Goal: Transaction & Acquisition: Purchase product/service

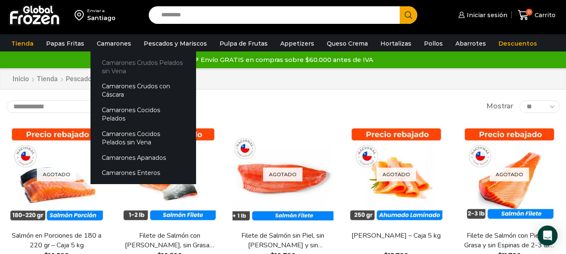
click at [123, 64] on link "Camarones Crudos Pelados sin Vena" at bounding box center [144, 67] width 106 height 24
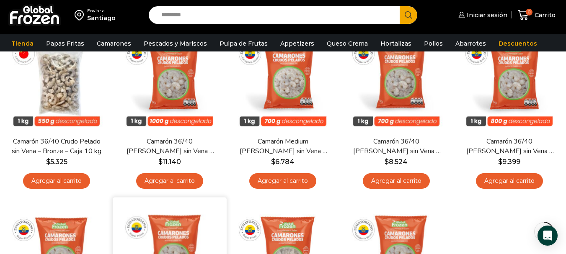
scroll to position [84, 0]
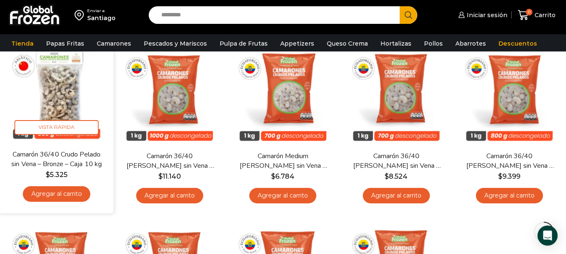
click at [48, 194] on link "Agregar al carrito" at bounding box center [56, 195] width 67 height 16
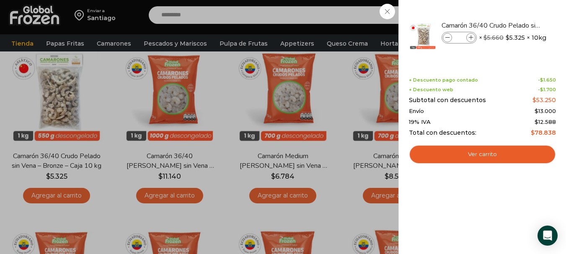
scroll to position [126, 0]
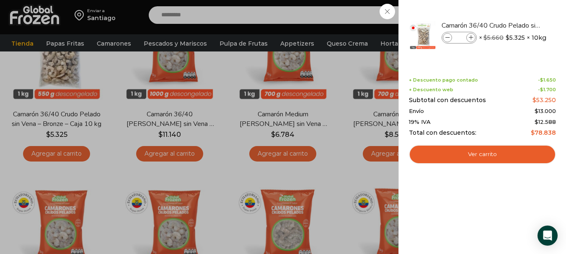
click at [516, 25] on div "1 Carrito 1 1 Shopping Cart *" at bounding box center [537, 15] width 42 height 20
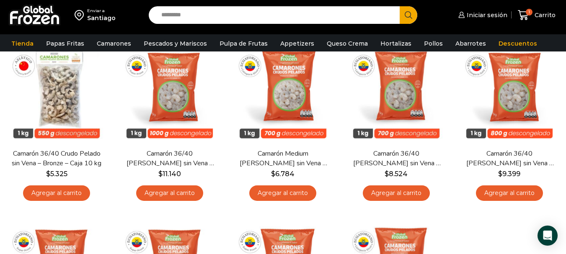
scroll to position [0, 0]
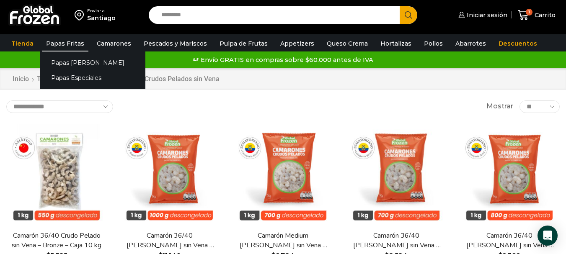
click at [58, 43] on link "Papas Fritas" at bounding box center [65, 44] width 47 height 16
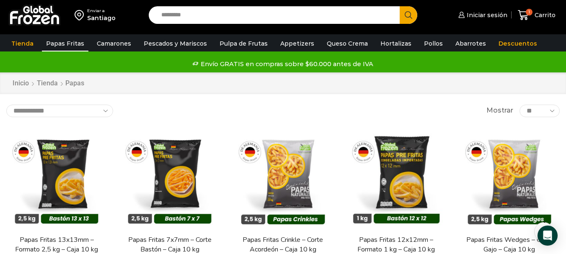
scroll to position [42, 0]
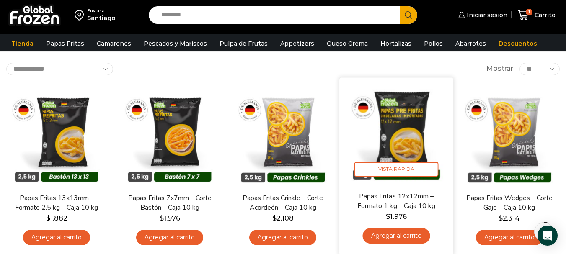
click at [391, 236] on link "Agregar al carrito" at bounding box center [396, 236] width 67 height 16
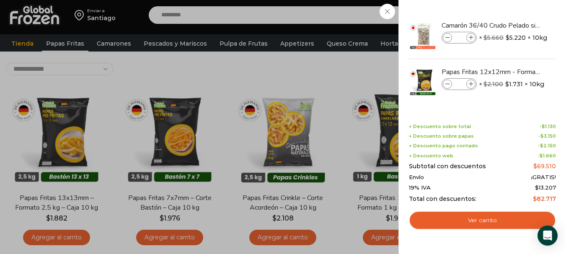
click at [516, 11] on div "2 Carrito 2 2 Shopping Cart *" at bounding box center [537, 15] width 42 height 20
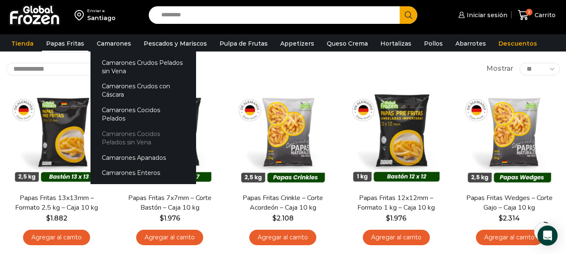
click at [115, 126] on link "Camarones Cocidos Pelados sin Vena" at bounding box center [144, 138] width 106 height 24
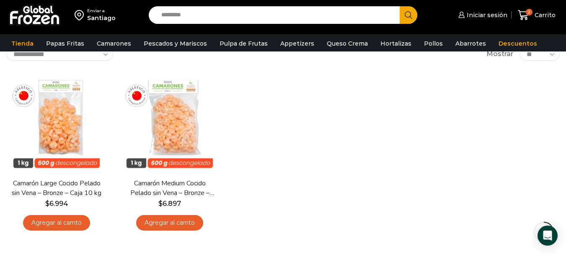
scroll to position [42, 0]
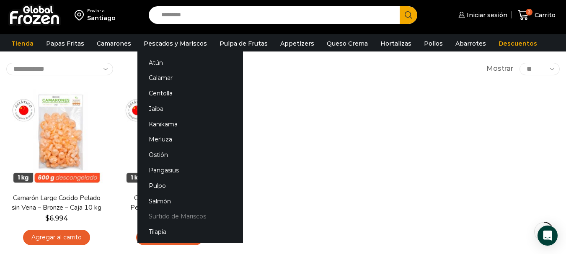
click at [192, 218] on link "Surtido de Mariscos" at bounding box center [190, 217] width 106 height 16
